Goal: Navigation & Orientation: Find specific page/section

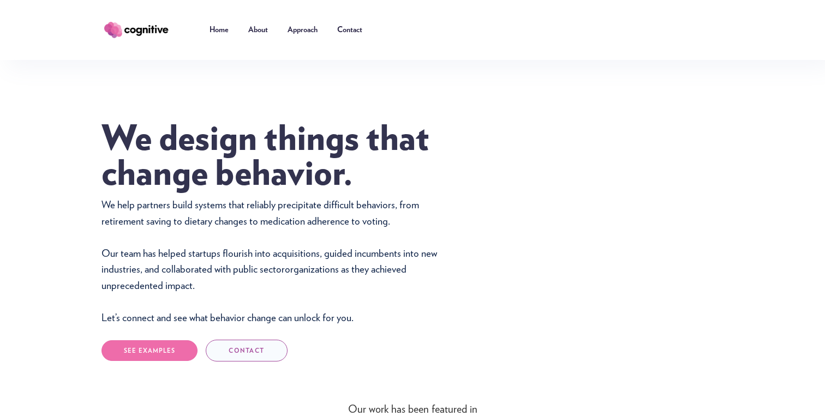
scroll to position [13, 0]
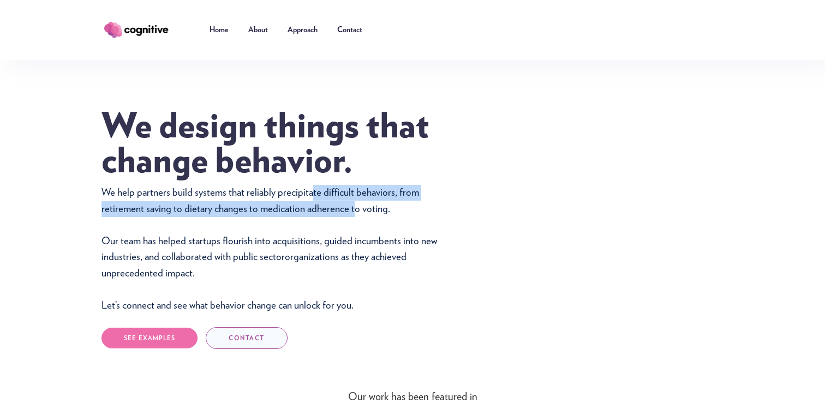
drag, startPoint x: 308, startPoint y: 198, endPoint x: 352, endPoint y: 207, distance: 45.1
click at [352, 207] on p "We help partners build systems that reliably precipitate difficult behaviors, f…" at bounding box center [275, 249] width 349 height 129
drag, startPoint x: 352, startPoint y: 207, endPoint x: 344, endPoint y: 199, distance: 11.6
click at [344, 199] on p "We help partners build systems that reliably precipitate difficult behaviors, f…" at bounding box center [275, 249] width 349 height 129
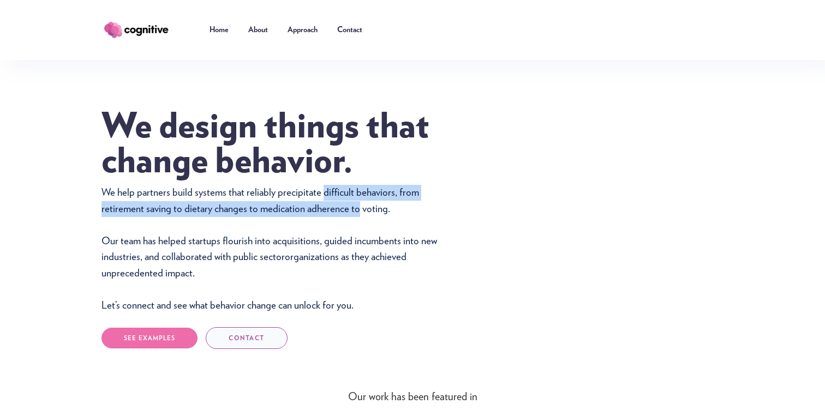
click at [344, 199] on p "We help partners build systems that reliably precipitate difficult behaviors, f…" at bounding box center [275, 249] width 349 height 129
drag, startPoint x: 344, startPoint y: 199, endPoint x: 354, endPoint y: 205, distance: 11.7
click at [354, 205] on p "We help partners build systems that reliably precipitate difficult behaviors, f…" at bounding box center [275, 249] width 349 height 129
drag, startPoint x: 354, startPoint y: 205, endPoint x: 345, endPoint y: 196, distance: 12.7
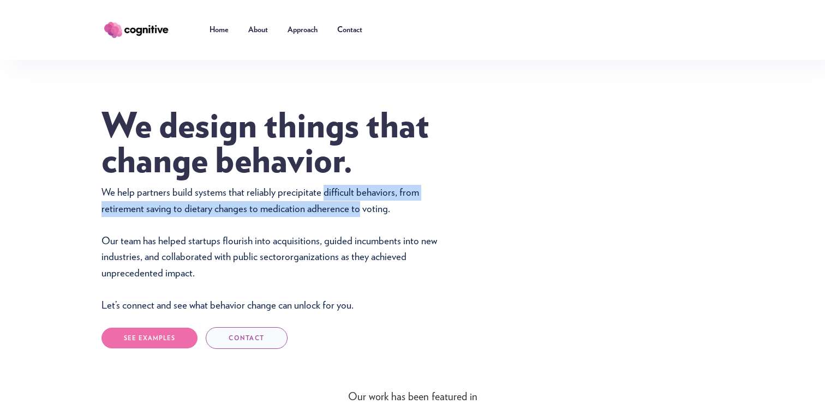
click at [345, 196] on p "We help partners build systems that reliably precipitate difficult behaviors, f…" at bounding box center [275, 249] width 349 height 129
drag, startPoint x: 345, startPoint y: 196, endPoint x: 351, endPoint y: 203, distance: 9.7
click at [351, 203] on p "We help partners build systems that reliably precipitate difficult behaviors, f…" at bounding box center [275, 249] width 349 height 129
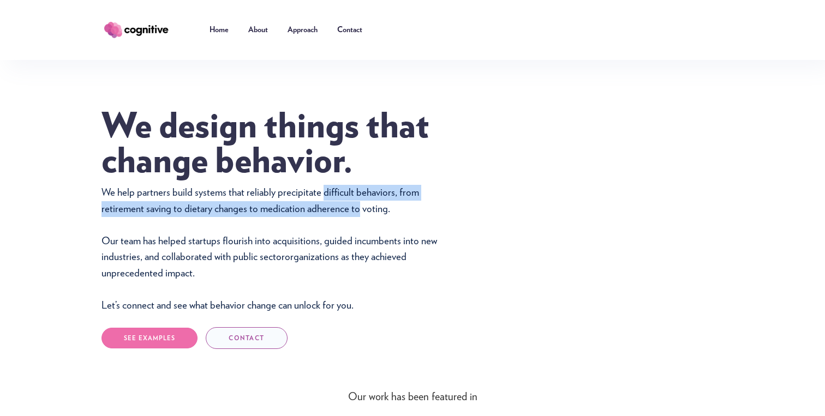
drag, startPoint x: 351, startPoint y: 203, endPoint x: 345, endPoint y: 196, distance: 9.7
click at [345, 196] on p "We help partners build systems that reliably precipitate difficult behaviors, f…" at bounding box center [275, 249] width 349 height 129
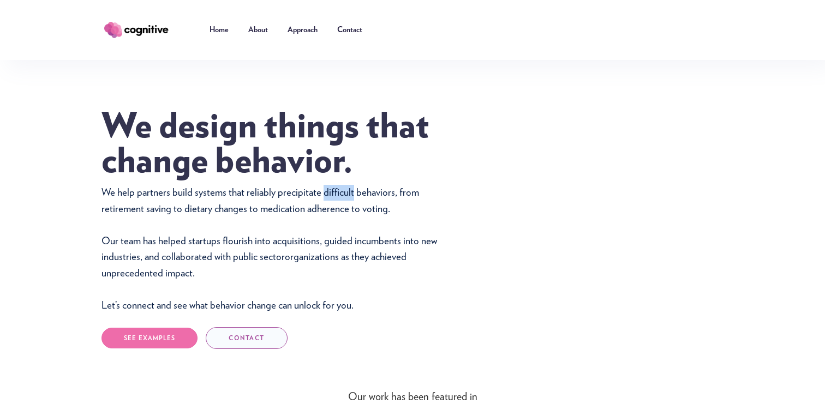
drag, startPoint x: 345, startPoint y: 196, endPoint x: 348, endPoint y: 201, distance: 5.9
click at [348, 201] on p "We help partners build systems that reliably precipitate difficult behaviors, f…" at bounding box center [275, 249] width 349 height 129
drag, startPoint x: 348, startPoint y: 201, endPoint x: 341, endPoint y: 194, distance: 9.7
click at [341, 194] on p "We help partners build systems that reliably precipitate difficult behaviors, f…" at bounding box center [275, 249] width 349 height 129
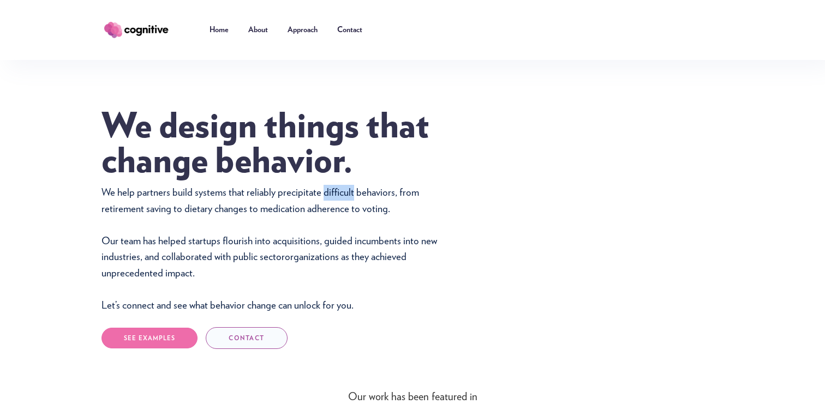
click at [341, 194] on p "We help partners build systems that reliably precipitate difficult behaviors, f…" at bounding box center [275, 249] width 349 height 129
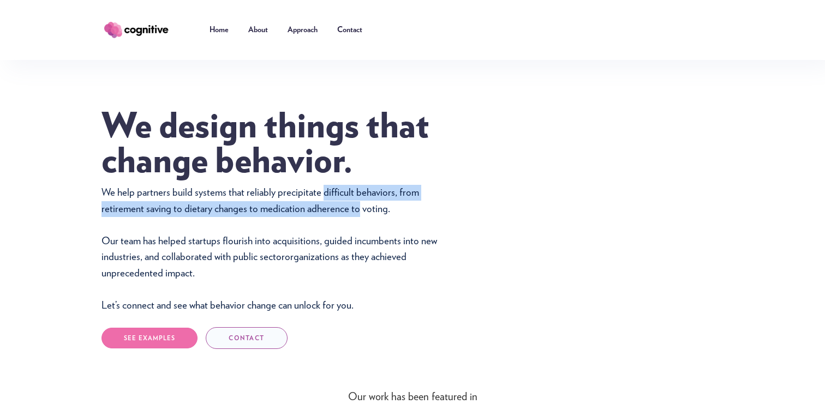
drag, startPoint x: 341, startPoint y: 194, endPoint x: 354, endPoint y: 207, distance: 18.5
click at [354, 207] on p "We help partners build systems that reliably precipitate difficult behaviors, f…" at bounding box center [275, 249] width 349 height 129
drag, startPoint x: 354, startPoint y: 207, endPoint x: 344, endPoint y: 194, distance: 16.4
click at [344, 194] on p "We help partners build systems that reliably precipitate difficult behaviors, f…" at bounding box center [275, 249] width 349 height 129
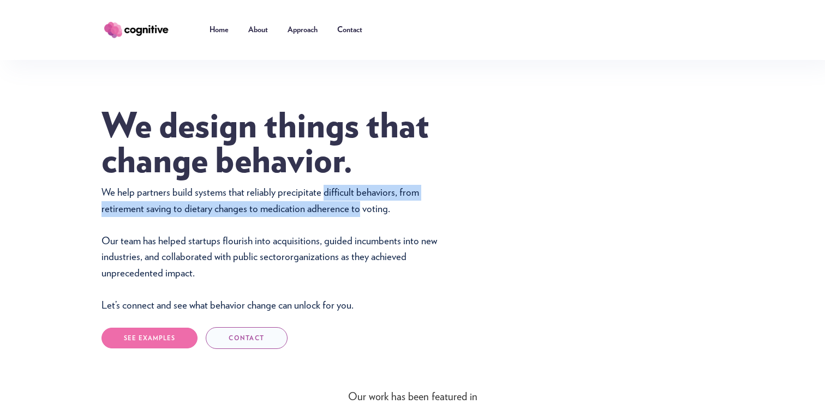
click at [344, 194] on p "We help partners build systems that reliably precipitate difficult behaviors, f…" at bounding box center [275, 249] width 349 height 129
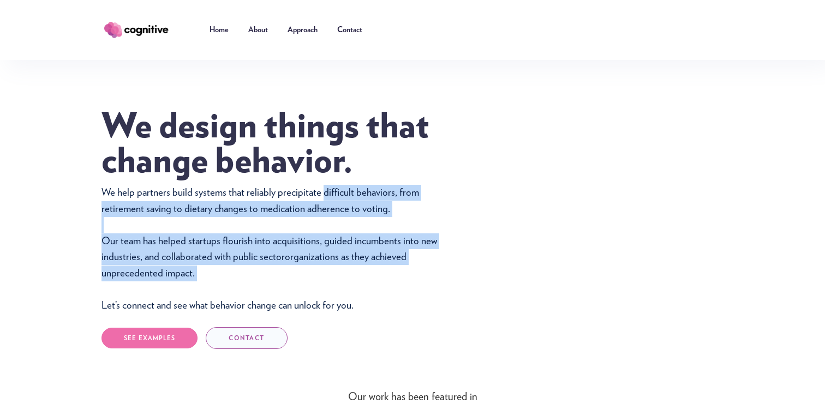
drag, startPoint x: 344, startPoint y: 194, endPoint x: 350, endPoint y: 268, distance: 73.8
click at [350, 268] on p "We help partners build systems that reliably precipitate difficult behaviors, f…" at bounding box center [275, 249] width 349 height 129
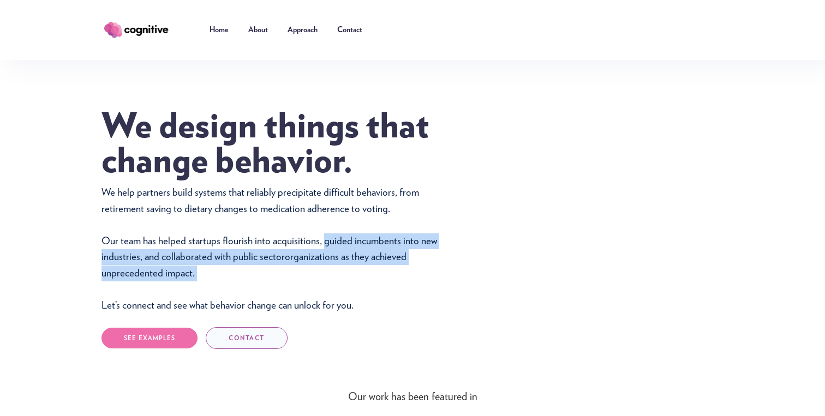
drag, startPoint x: 350, startPoint y: 268, endPoint x: 334, endPoint y: 244, distance: 28.0
click at [334, 244] on p "We help partners build systems that reliably precipitate difficult behaviors, f…" at bounding box center [275, 249] width 349 height 129
drag, startPoint x: 334, startPoint y: 244, endPoint x: 339, endPoint y: 267, distance: 23.3
click at [339, 267] on p "We help partners build systems that reliably precipitate difficult behaviors, f…" at bounding box center [275, 249] width 349 height 129
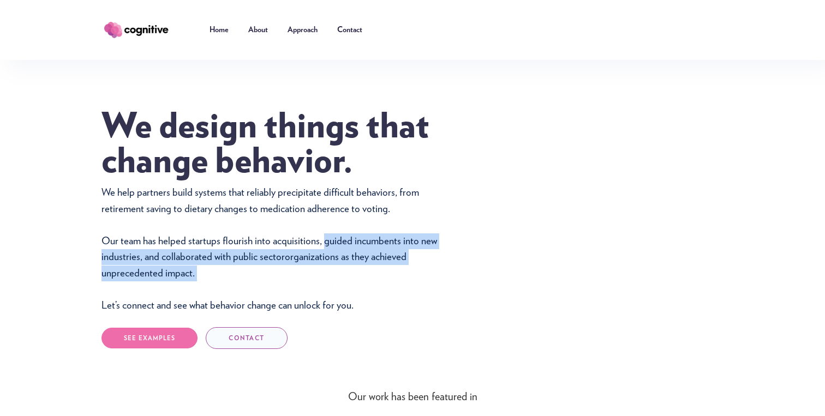
click at [339, 267] on p "We help partners build systems that reliably precipitate difficult behaviors, f…" at bounding box center [275, 249] width 349 height 129
drag, startPoint x: 339, startPoint y: 267, endPoint x: 326, endPoint y: 242, distance: 28.3
click at [326, 242] on p "We help partners build systems that reliably precipitate difficult behaviors, f…" at bounding box center [275, 249] width 349 height 129
drag, startPoint x: 326, startPoint y: 242, endPoint x: 334, endPoint y: 263, distance: 22.3
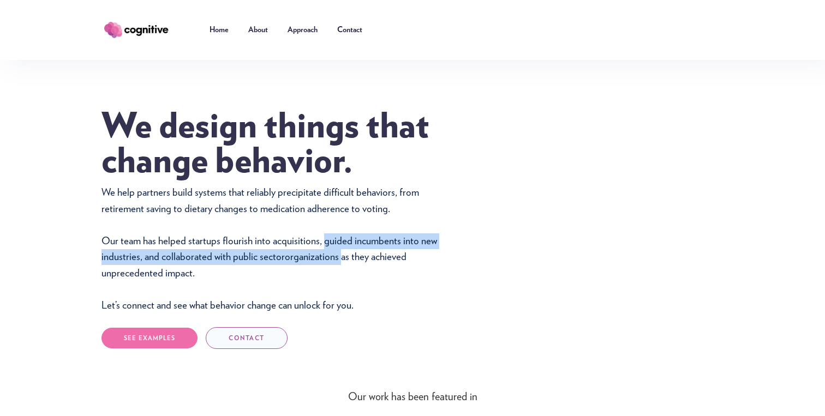
click at [334, 263] on p "We help partners build systems that reliably precipitate difficult behaviors, f…" at bounding box center [275, 249] width 349 height 129
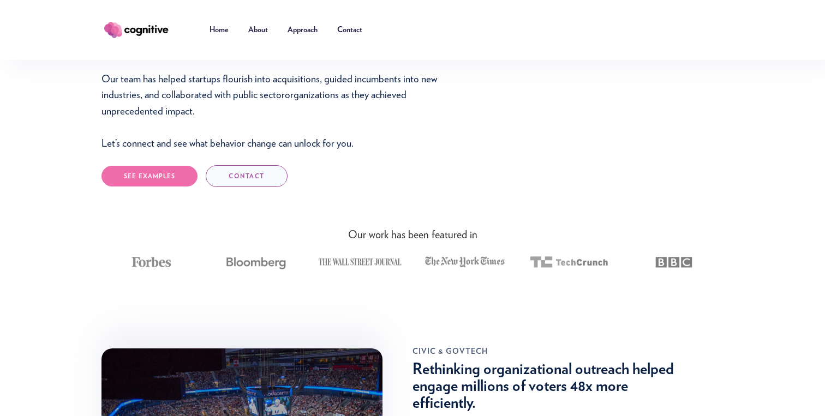
scroll to position [0, 0]
